Goal: Navigation & Orientation: Find specific page/section

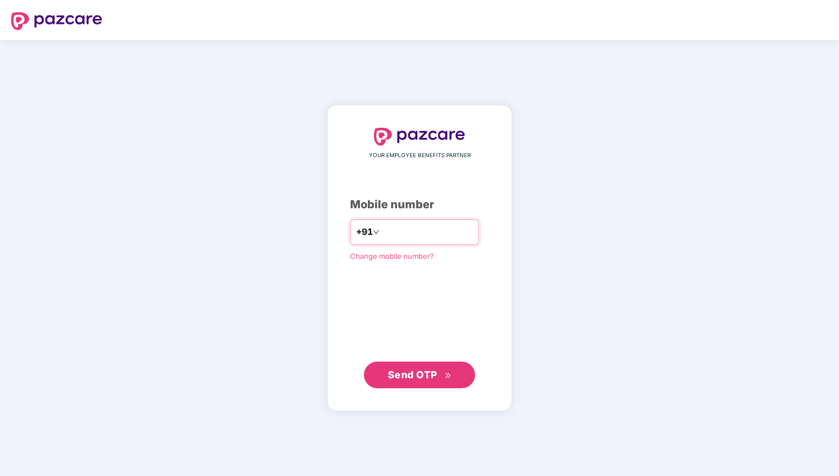
click at [401, 232] on input "number" at bounding box center [427, 232] width 91 height 18
type input "**********"
click at [413, 382] on span "Send OTP" at bounding box center [420, 375] width 64 height 16
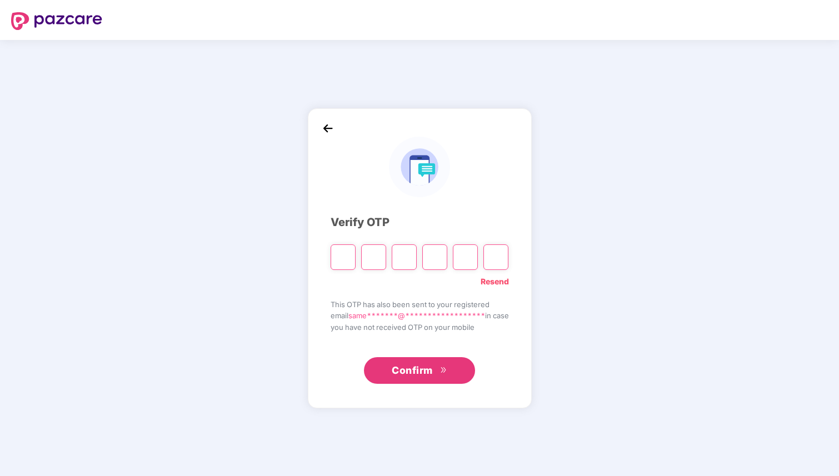
type input "*"
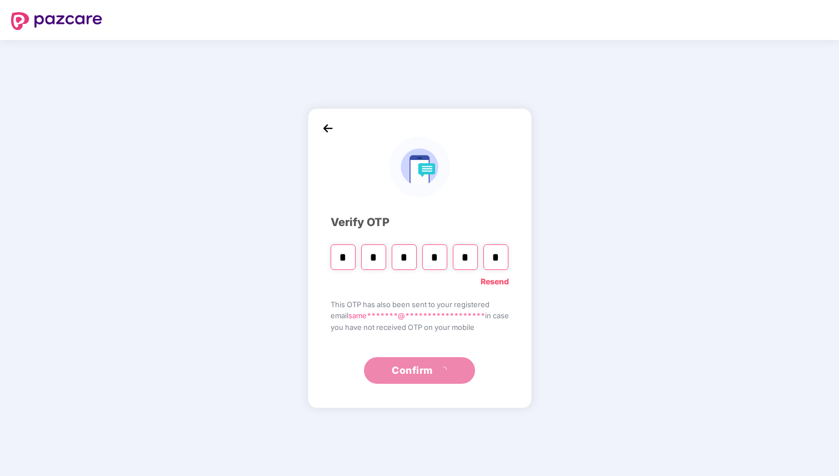
type input "*"
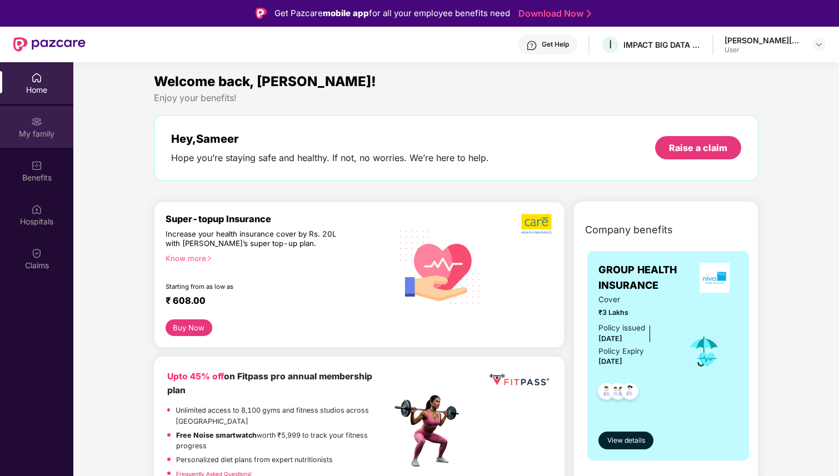
click at [41, 129] on div "My family" at bounding box center [36, 133] width 73 height 11
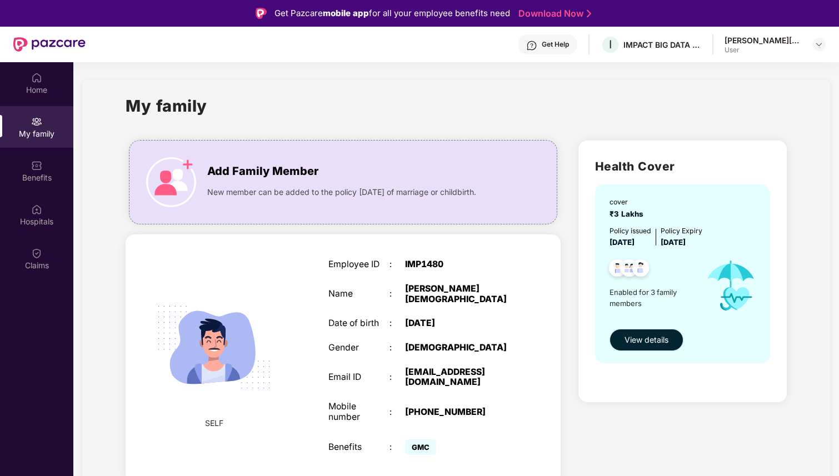
click at [642, 343] on span "View details" at bounding box center [647, 340] width 44 height 12
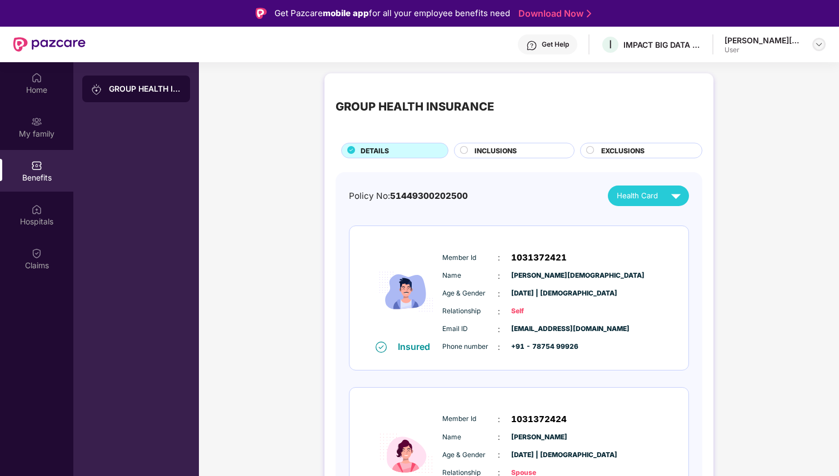
click at [818, 48] on img at bounding box center [819, 44] width 9 height 9
click at [31, 91] on div "Home" at bounding box center [36, 89] width 73 height 11
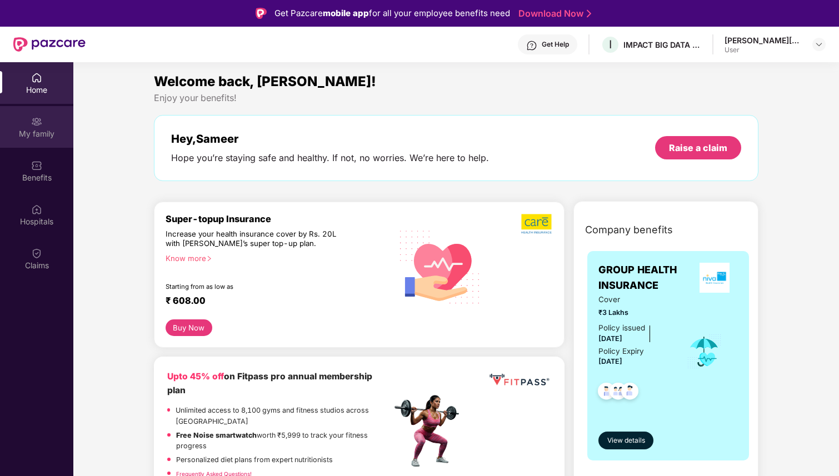
click at [31, 134] on div "My family" at bounding box center [36, 133] width 73 height 11
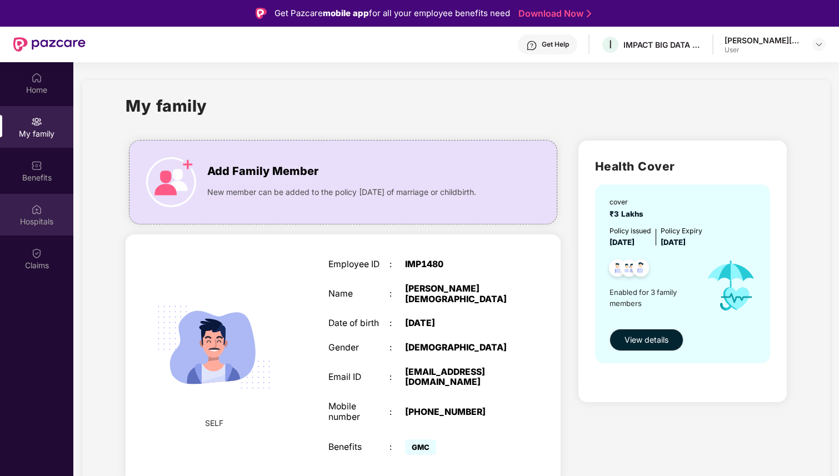
click at [34, 216] on div "Hospitals" at bounding box center [36, 221] width 73 height 11
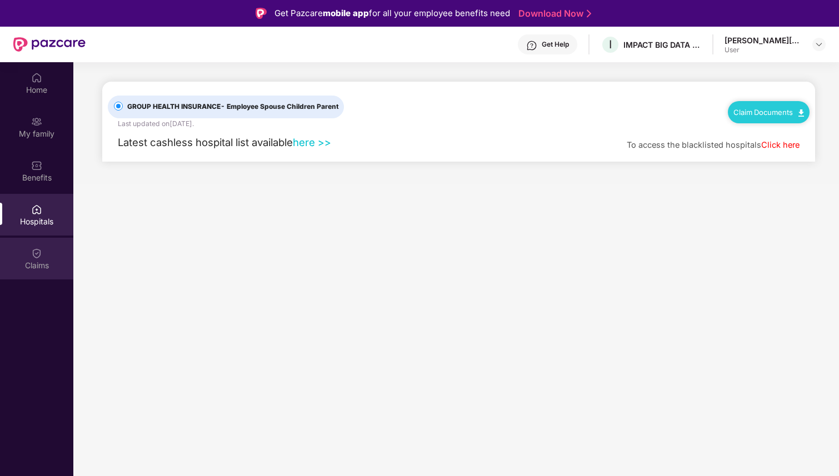
click at [37, 268] on div "Claims" at bounding box center [36, 265] width 73 height 11
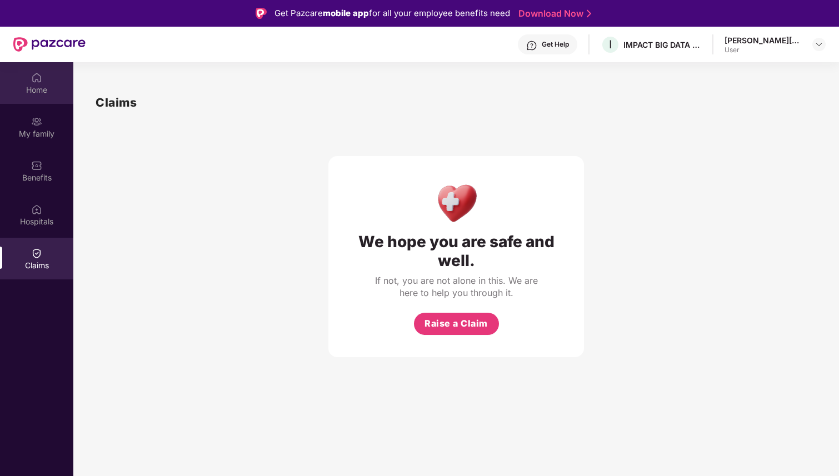
click at [44, 89] on div "Home" at bounding box center [36, 89] width 73 height 11
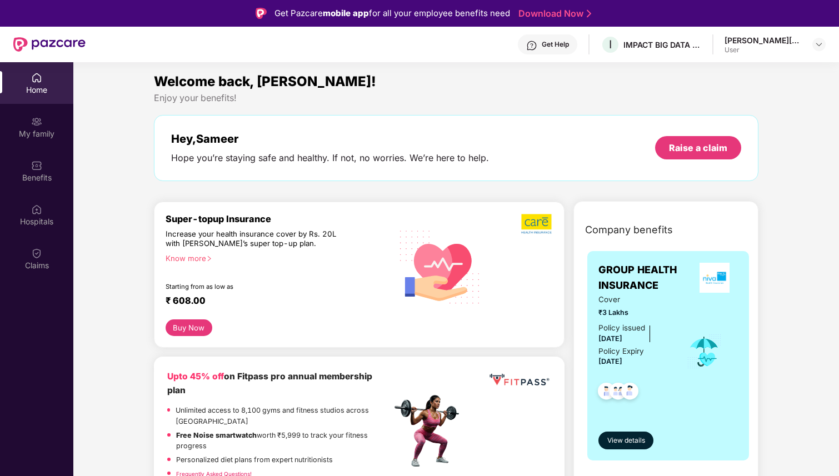
click at [569, 44] on div "Get Help" at bounding box center [555, 44] width 27 height 9
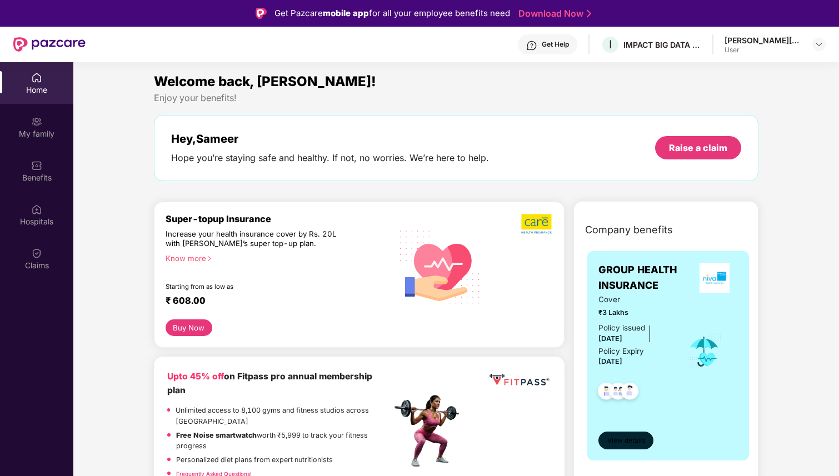
click at [639, 439] on span "View details" at bounding box center [626, 441] width 38 height 11
